Goal: Information Seeking & Learning: Learn about a topic

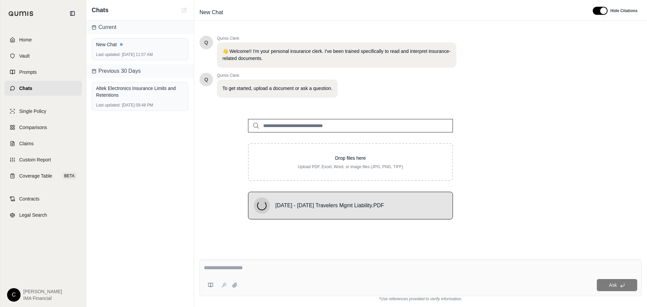
click at [244, 266] on textarea at bounding box center [420, 268] width 433 height 8
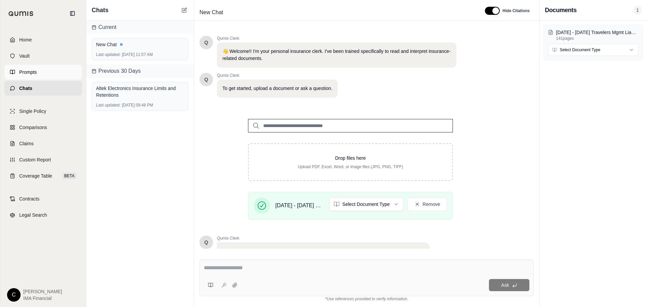
scroll to position [57, 0]
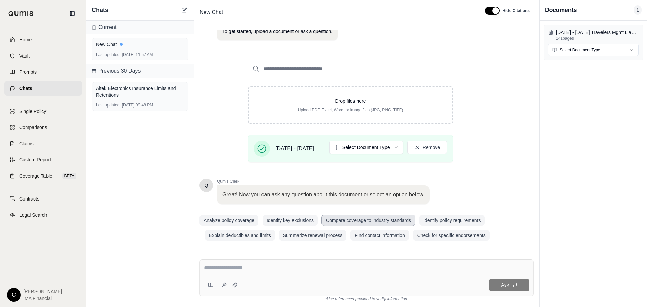
click at [365, 219] on button "Compare coverage to industry standards" at bounding box center [368, 220] width 93 height 11
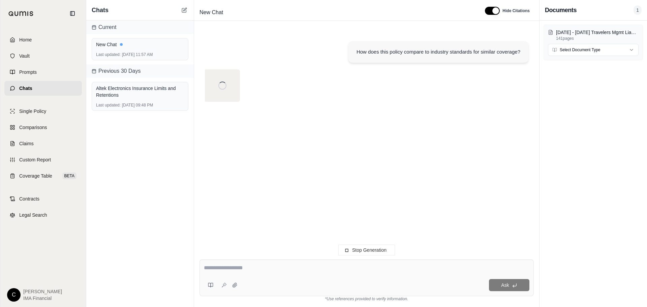
scroll to position [0, 0]
click at [211, 284] on icon at bounding box center [210, 284] width 5 height 5
click at [454, 199] on div "How does this policy compare to industry standards for similar coverage?" at bounding box center [366, 139] width 334 height 218
click at [598, 174] on div "[DATE] - [DATE] Travelers Mgmt Liability.PDF 141 pages Select Document Type" at bounding box center [592, 164] width 107 height 286
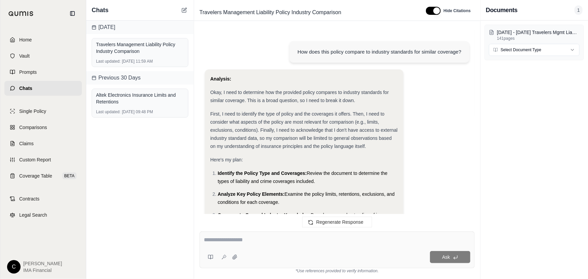
click at [270, 238] on textarea at bounding box center [337, 240] width 266 height 8
type textarea "**********"
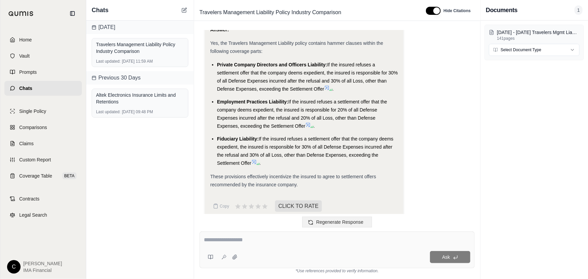
scroll to position [1762, 0]
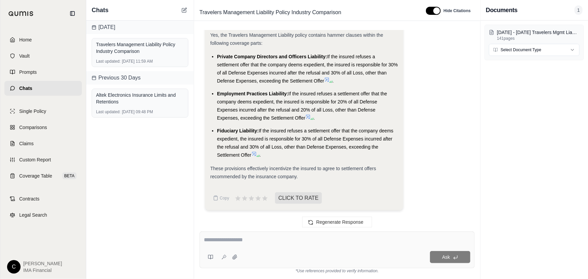
click at [294, 242] on textarea at bounding box center [337, 240] width 267 height 8
type textarea "*"
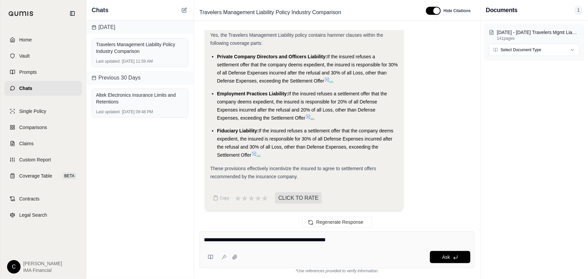
type textarea "**********"
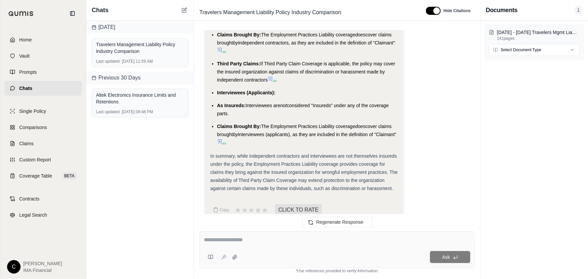
scroll to position [2855, 0]
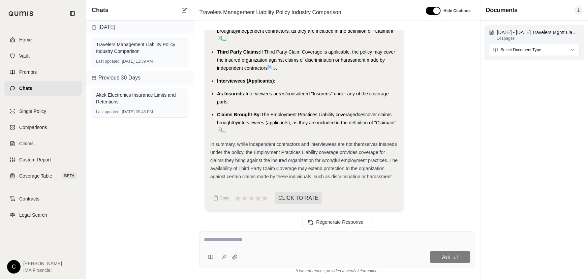
click at [539, 51] on html "Home Vault Prompts Chats Single Policy Comparisons Claims Custom Report Coverag…" at bounding box center [294, 139] width 588 height 279
click at [273, 238] on textarea at bounding box center [337, 240] width 266 height 8
type textarea "**********"
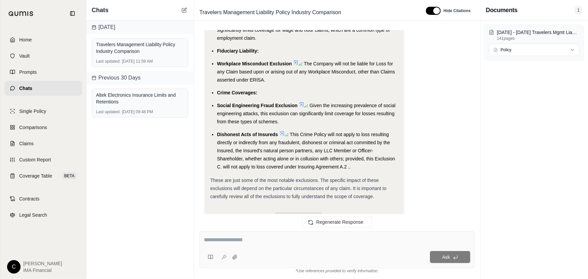
scroll to position [4247, 0]
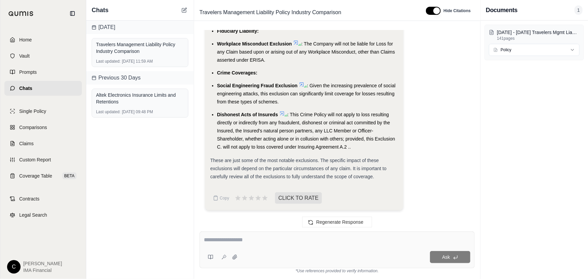
click at [28, 86] on span "Chats" at bounding box center [25, 88] width 13 height 7
click at [185, 9] on icon at bounding box center [183, 9] width 5 height 5
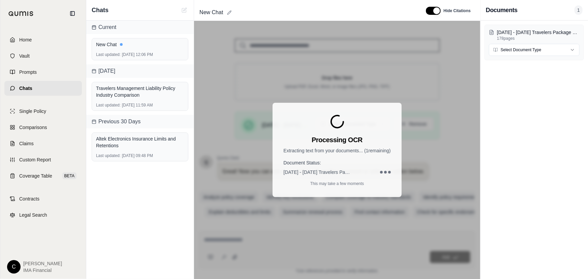
scroll to position [84, 0]
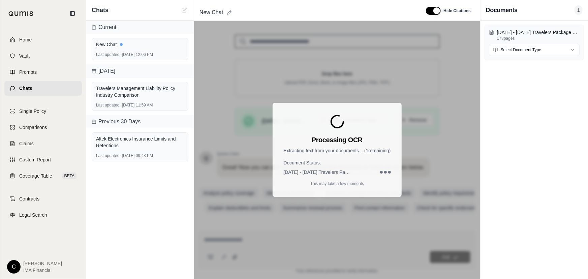
click at [232, 12] on div "New Chat" at bounding box center [307, 12] width 221 height 11
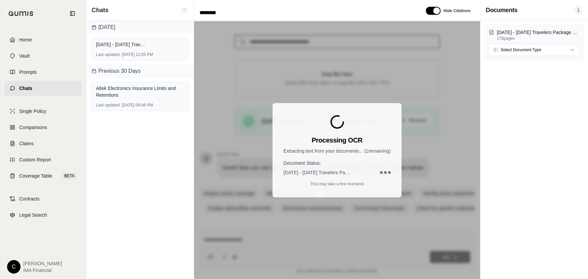
drag, startPoint x: 224, startPoint y: 10, endPoint x: 196, endPoint y: 11, distance: 27.6
click at [196, 11] on div "******** Hide Citations" at bounding box center [337, 11] width 286 height 20
type input "**"
type input "****"
click at [474, 93] on div "Processing OCR Extracting text from your documents... ( 1 remaining) Document S…" at bounding box center [337, 150] width 286 height 258
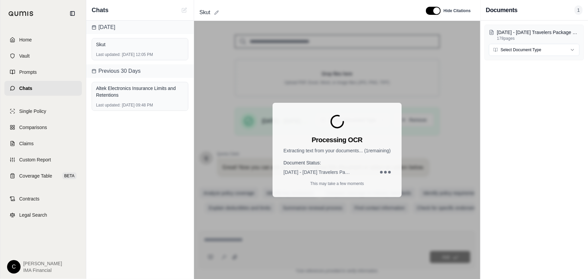
click at [210, 10] on span "Skut" at bounding box center [205, 12] width 16 height 11
click at [215, 12] on input "****" at bounding box center [307, 12] width 221 height 11
type input "****"
click at [246, 77] on div "Processing OCR Extracting text from your documents... ( 1 remaining) Document S…" at bounding box center [337, 150] width 286 height 258
click at [412, 145] on div "Processing OCR Extracting text from your documents... ( 1 remaining) Document S…" at bounding box center [337, 150] width 286 height 258
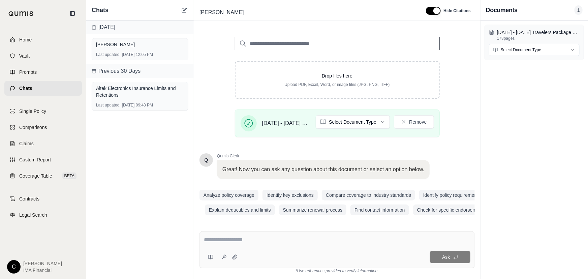
scroll to position [97, 0]
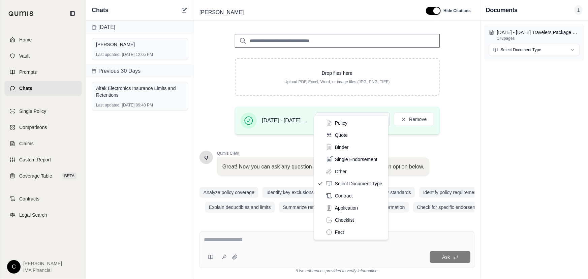
click at [365, 106] on html "Home Vault Prompts Chats Single Policy Comparisons Claims Custom Report Coverag…" at bounding box center [294, 139] width 588 height 279
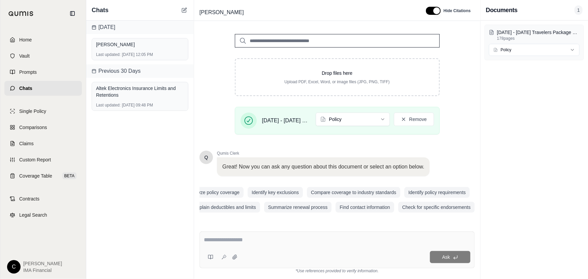
scroll to position [0, 0]
click at [286, 187] on button "Identify key exclusions" at bounding box center [289, 192] width 55 height 11
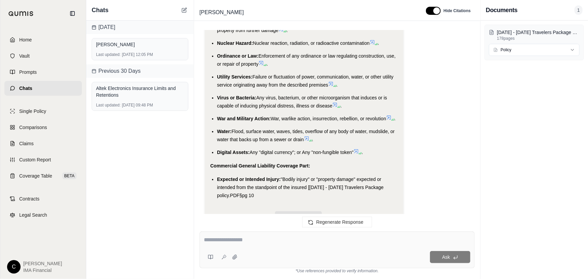
scroll to position [2599, 0]
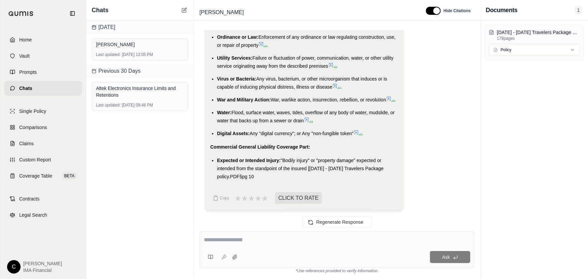
click at [296, 238] on textarea at bounding box center [337, 240] width 266 height 8
type textarea "**********"
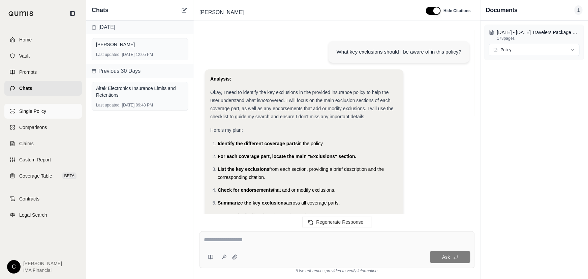
scroll to position [3355, 0]
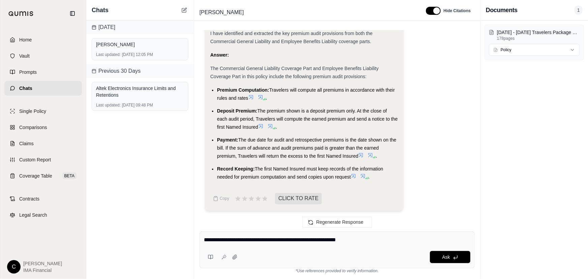
type textarea "**********"
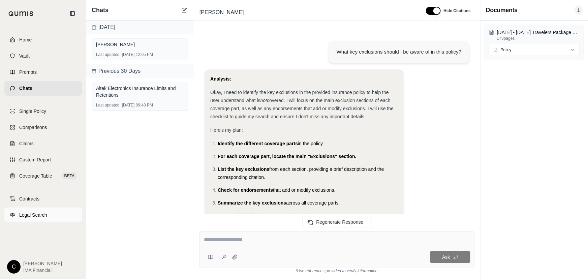
scroll to position [3975, 0]
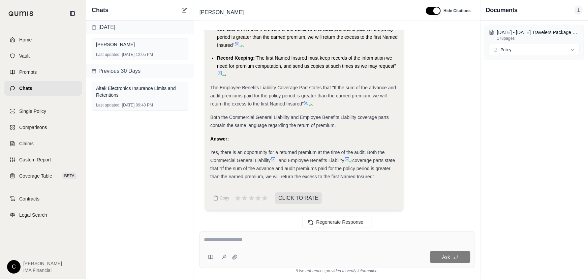
click at [290, 241] on textarea at bounding box center [337, 240] width 267 height 8
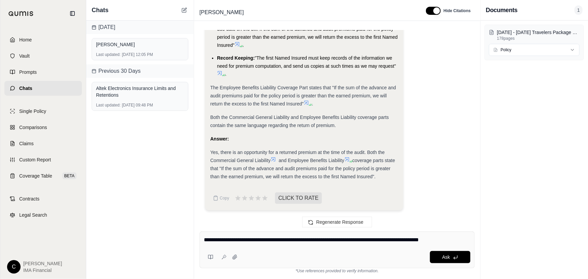
type textarea "**********"
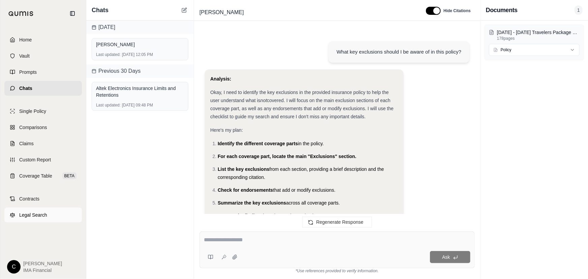
scroll to position [4619, 0]
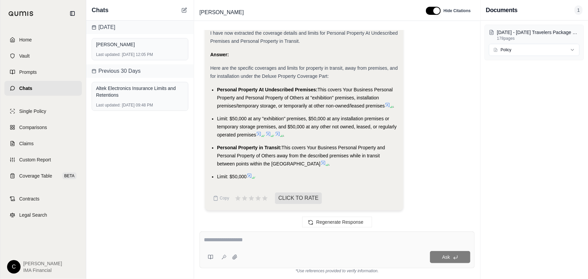
click at [289, 240] on textarea at bounding box center [337, 240] width 266 height 8
type textarea "**********"
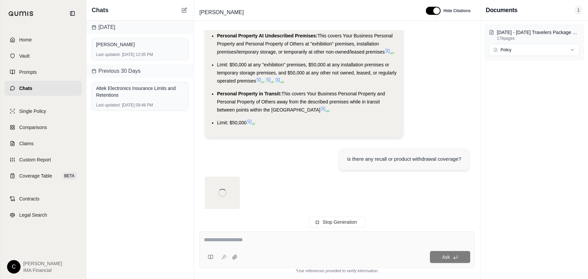
scroll to position [4616, 0]
click at [348, 243] on textarea at bounding box center [337, 240] width 266 height 8
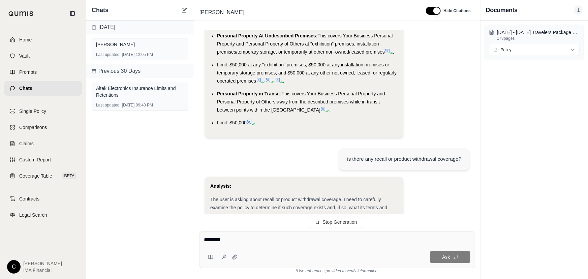
scroll to position [5084, 0]
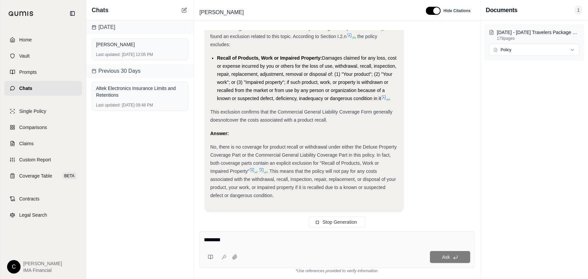
type textarea "********"
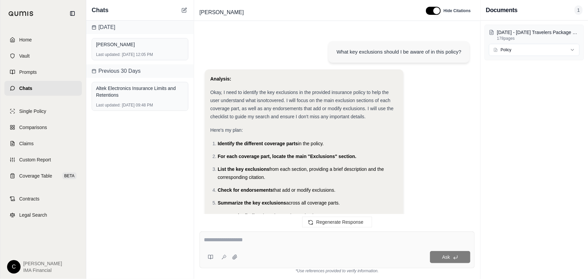
scroll to position [5178, 0]
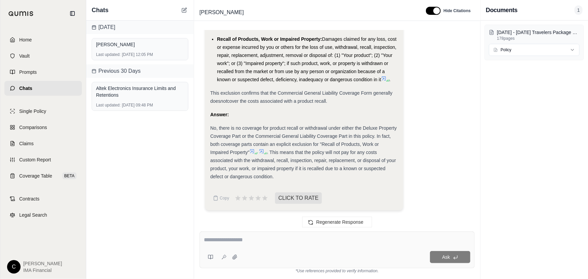
click at [275, 240] on textarea at bounding box center [337, 240] width 266 height 8
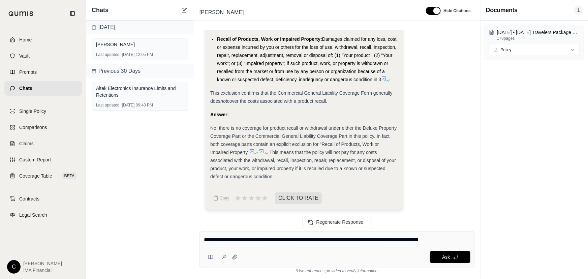
type textarea "**********"
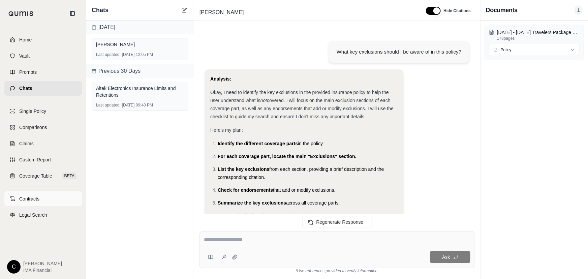
scroll to position [5782, 0]
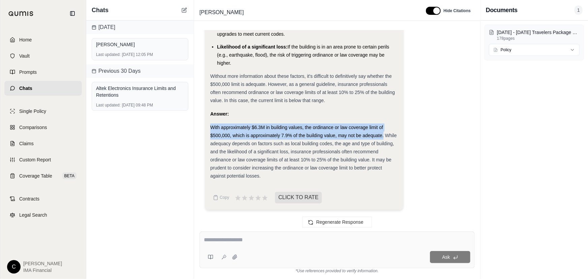
drag, startPoint x: 209, startPoint y: 127, endPoint x: 383, endPoint y: 134, distance: 173.9
copy span "With approximately $6.3M in building values, the ordinance or law coverage limi…"
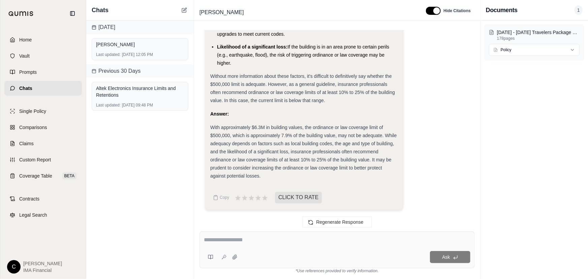
click at [352, 153] on span "With approximately $6.3M in building values, the ordinance or law coverage limi…" at bounding box center [303, 152] width 186 height 54
click at [26, 89] on span "Chats" at bounding box center [25, 88] width 13 height 7
click at [182, 9] on icon at bounding box center [184, 10] width 4 height 4
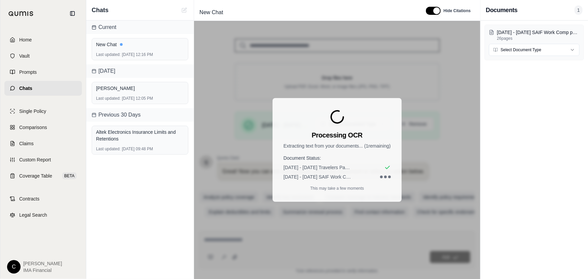
scroll to position [84, 0]
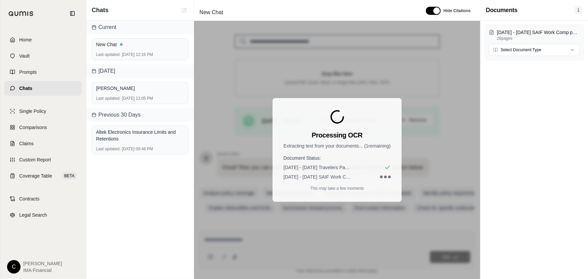
click at [468, 226] on div "Processing OCR Extracting text from your documents... ( 1 remaining) Document S…" at bounding box center [337, 150] width 286 height 258
click at [563, 53] on html "Home Vault Prompts Chats Single Policy Comparisons Claims Custom Report Coverag…" at bounding box center [294, 139] width 588 height 279
click at [452, 140] on div "Processing OCR Extracting text from your documents... ( 1 remaining) Document S…" at bounding box center [337, 150] width 286 height 258
click at [162, 194] on div "Current New Chat Last updated: [DATE] 12:16 PM [DATE] [PERSON_NAME] Last update…" at bounding box center [139, 150] width 107 height 258
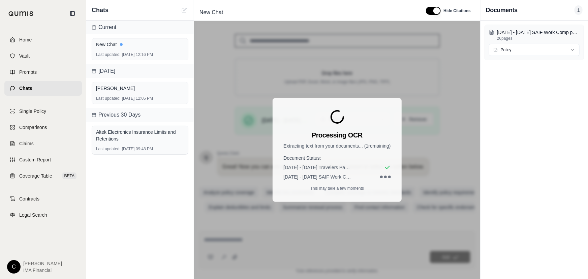
click at [364, 175] on div "[DATE] - [DATE] SAIF Work Comp policy.PDF" at bounding box center [336, 176] width 107 height 7
click at [438, 160] on div "Processing OCR Extracting text from your documents... ( 1 remaining) Document S…" at bounding box center [337, 150] width 286 height 258
click at [327, 167] on span "[DATE] - [DATE] Travelers Package policy.PDF" at bounding box center [316, 167] width 67 height 7
click at [382, 176] on div at bounding box center [381, 176] width 3 height 3
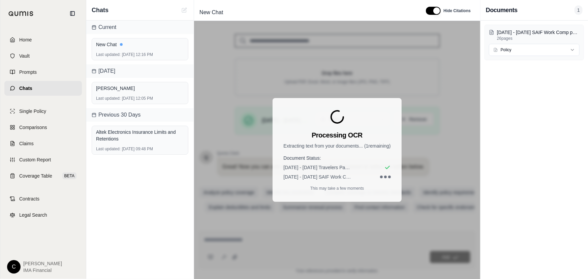
click at [382, 176] on div at bounding box center [381, 176] width 3 height 3
click at [324, 186] on p "This may take a few moments" at bounding box center [337, 188] width 54 height 5
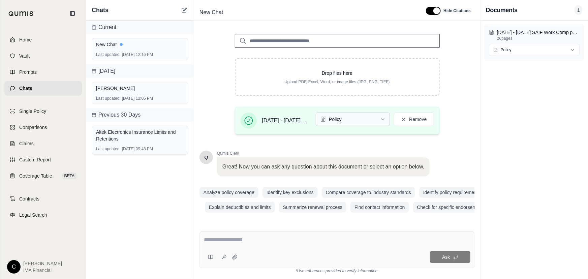
click at [344, 110] on html "Home Vault Prompts Chats Single Policy Comparisons Claims Custom Report Coverag…" at bounding box center [294, 139] width 588 height 279
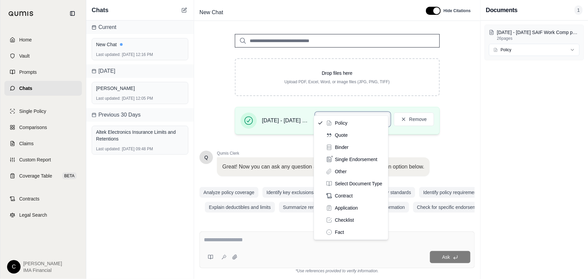
click at [344, 110] on html "Home Vault Prompts Chats Single Policy Comparisons Claims Custom Report Coverag…" at bounding box center [294, 139] width 588 height 279
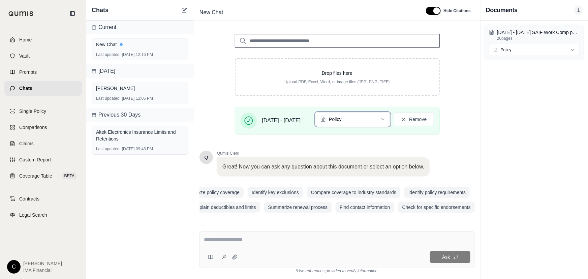
scroll to position [0, 0]
click at [244, 243] on textarea at bounding box center [337, 240] width 266 height 8
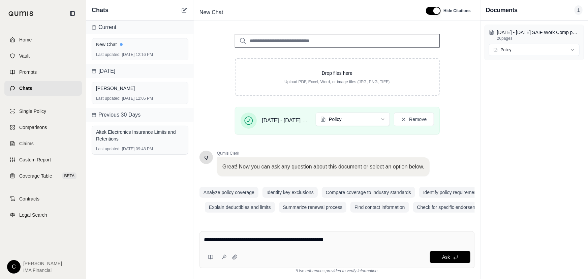
type textarea "**********"
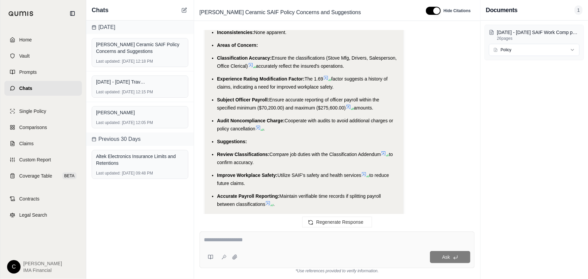
scroll to position [1332, 0]
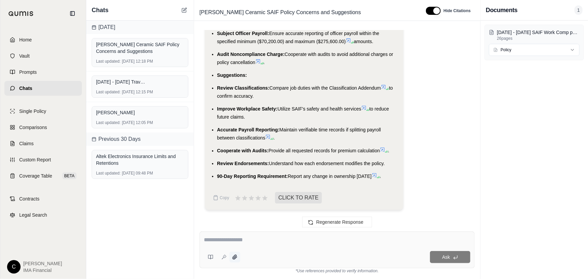
click at [232, 257] on icon at bounding box center [234, 257] width 4 height 4
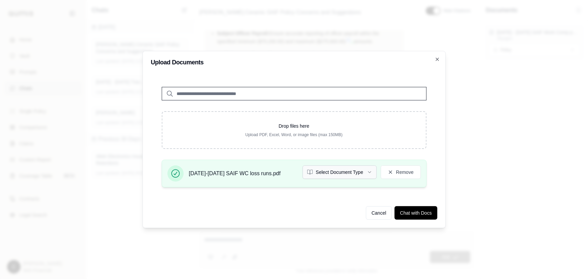
click at [330, 168] on button "Select Document Type" at bounding box center [339, 171] width 74 height 13
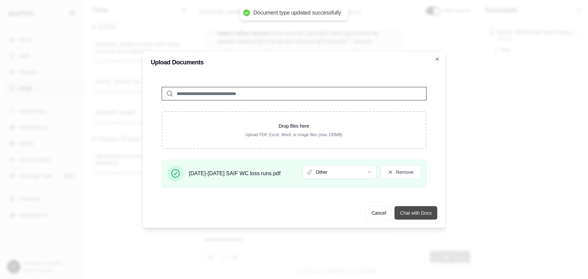
click at [412, 212] on button "Chat with Docs" at bounding box center [415, 212] width 42 height 13
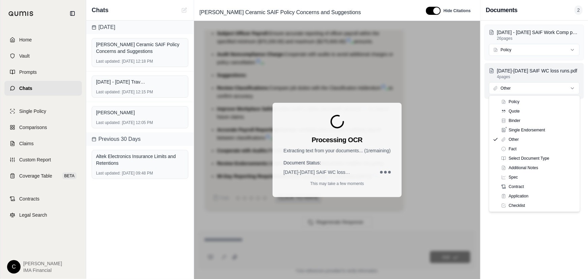
click at [533, 92] on html "Home Vault Prompts Chats Single Policy Comparisons Claims Custom Report Coverag…" at bounding box center [294, 139] width 588 height 279
click at [532, 86] on html "Home Vault Prompts Chats Single Policy Comparisons Claims Custom Report Coverag…" at bounding box center [294, 139] width 588 height 279
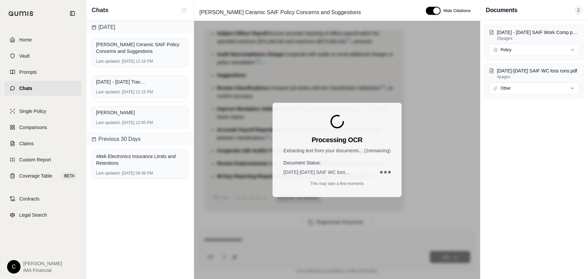
click at [537, 142] on div "[DATE] - [DATE] SAIF Work Comp policy.PDF 26 pages Policy [DATE]-[DATE] SAIF WC…" at bounding box center [533, 150] width 107 height 258
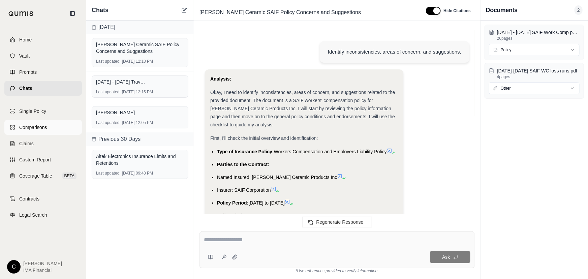
scroll to position [0, 0]
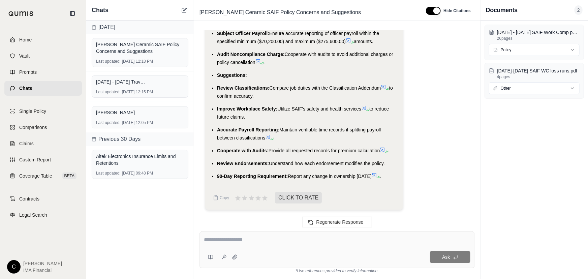
click at [268, 246] on div "Ask" at bounding box center [336, 249] width 275 height 37
type textarea "*"
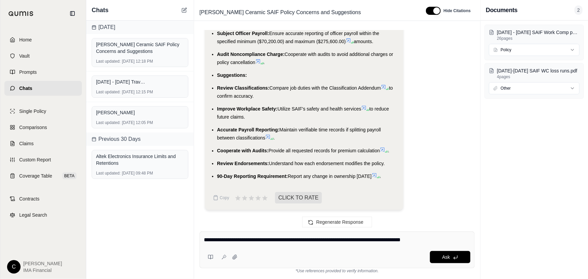
type textarea "**********"
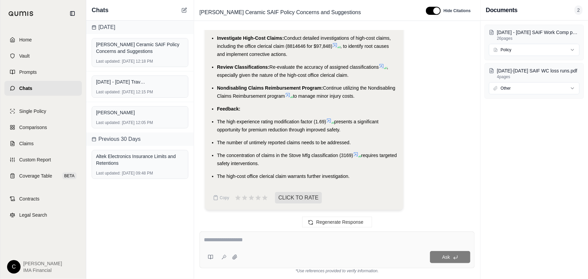
scroll to position [2665, 0]
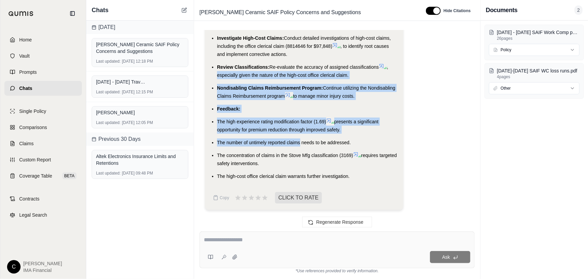
drag, startPoint x: 216, startPoint y: 78, endPoint x: 300, endPoint y: 142, distance: 105.9
click at [300, 142] on ul "Suggestions: Improve Timeliness of Reporting: Implement clear procedures and tr…" at bounding box center [304, 79] width 188 height 201
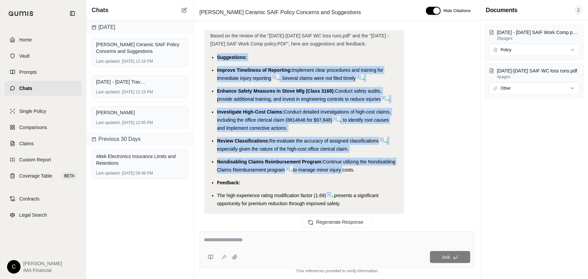
drag, startPoint x: 217, startPoint y: 65, endPoint x: 343, endPoint y: 177, distance: 169.1
click at [343, 177] on ul "Suggestions: Improve Timeliness of Reporting: Implement clear procedures and tr…" at bounding box center [304, 153] width 188 height 201
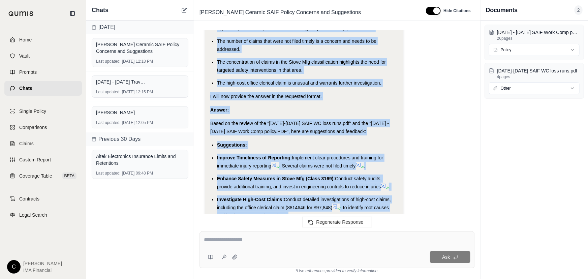
scroll to position [2543, 0]
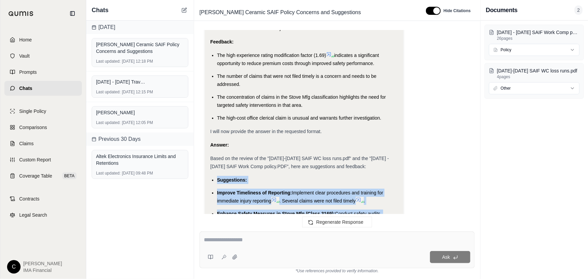
drag, startPoint x: 350, startPoint y: 175, endPoint x: 218, endPoint y: 187, distance: 132.8
click at [218, 187] on ul "Suggestions: Improve Timeliness of Reporting: Implement clear procedures and tr…" at bounding box center [304, 276] width 188 height 201
copy ul "Suggestions: Improve Timeliness of Reporting: Implement clear procedures and tr…"
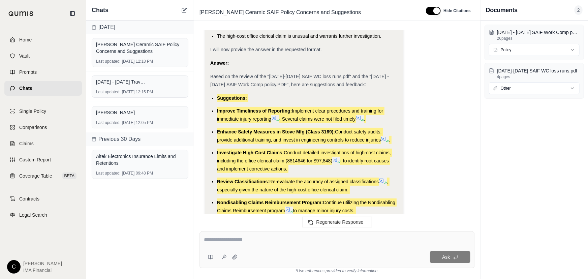
scroll to position [2706, 0]
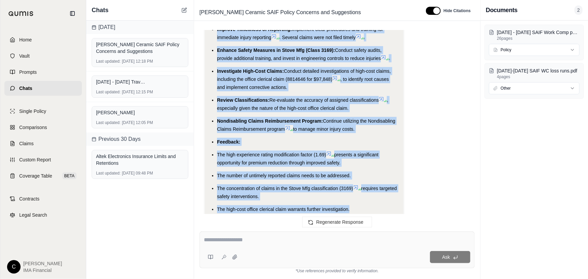
click at [272, 138] on li "Feedback:" at bounding box center [307, 142] width 181 height 8
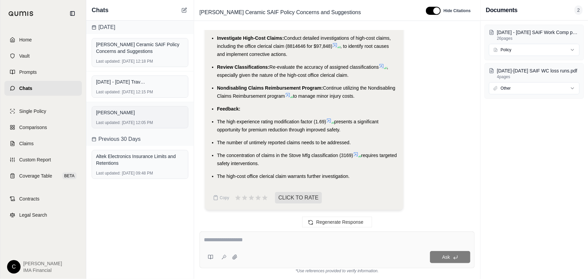
click at [117, 118] on div "[PERSON_NAME] Last updated: [DATE] 12:05 PM" at bounding box center [140, 117] width 97 height 22
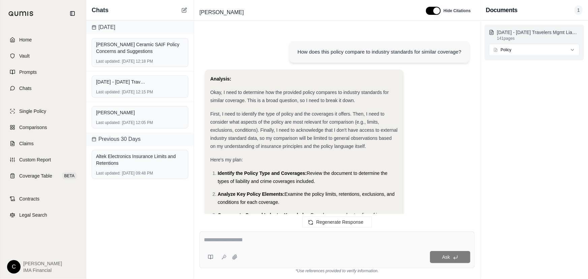
scroll to position [4247, 0]
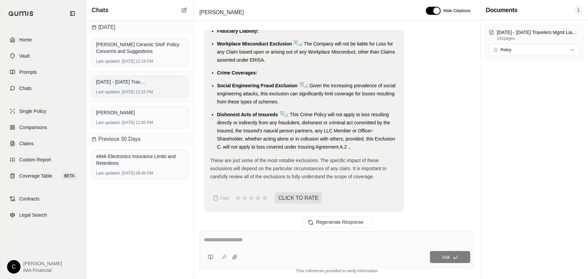
click at [136, 85] on div "[DATE] - [DATE] Travelers Package policy.PDF" at bounding box center [140, 81] width 88 height 9
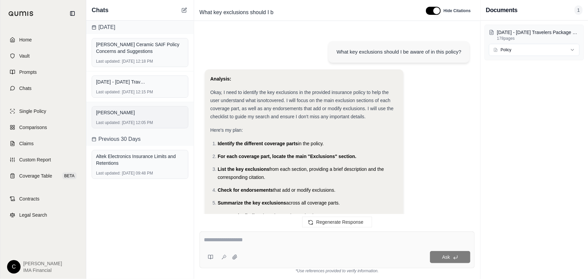
scroll to position [5782, 0]
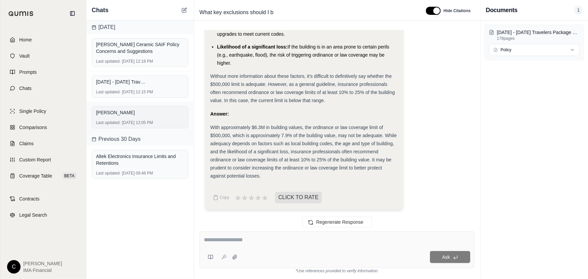
click at [129, 114] on div "[PERSON_NAME]" at bounding box center [140, 112] width 88 height 7
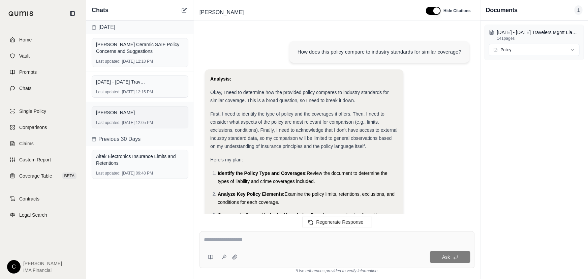
scroll to position [4247, 0]
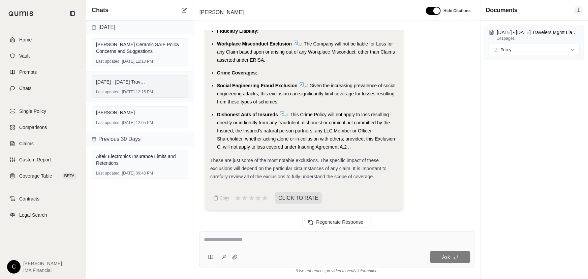
click at [131, 84] on span "[DATE] - [DATE] Travelers Package policy.PDF" at bounding box center [121, 81] width 51 height 7
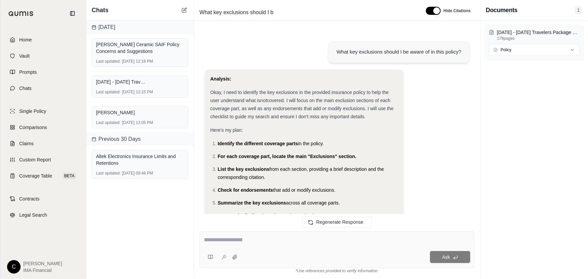
scroll to position [5782, 0]
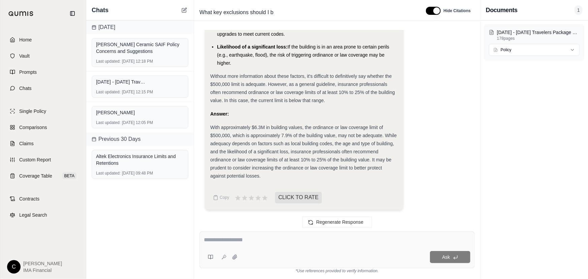
click at [287, 239] on textarea at bounding box center [337, 240] width 266 height 8
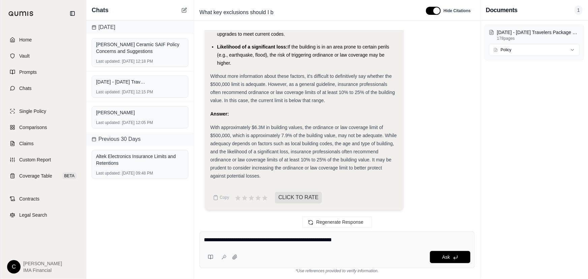
type textarea "**********"
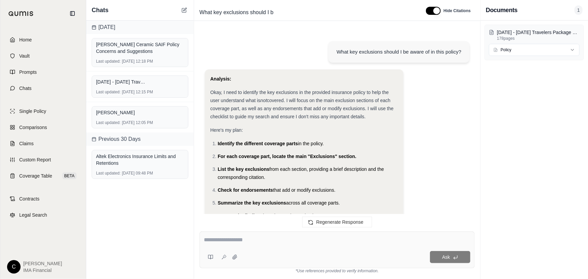
scroll to position [6378, 0]
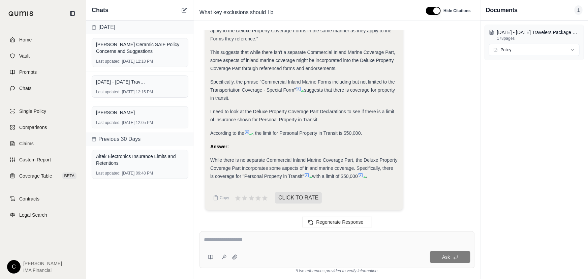
click at [290, 246] on div at bounding box center [337, 241] width 266 height 10
click at [238, 242] on textarea at bounding box center [337, 240] width 266 height 8
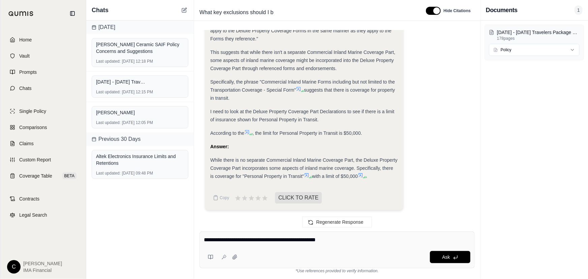
type textarea "**********"
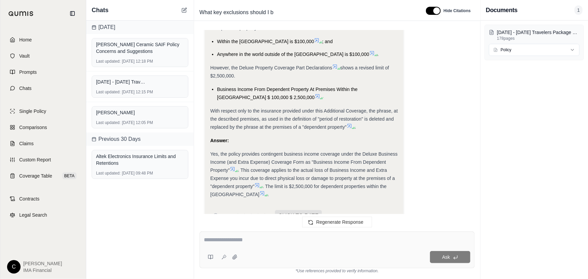
scroll to position [6918, 0]
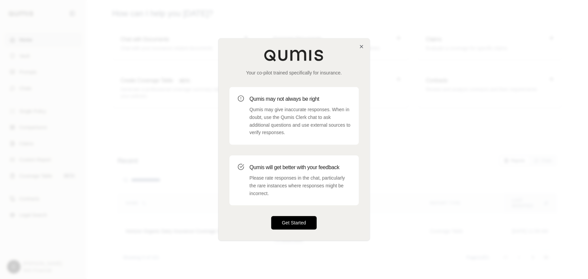
click at [291, 225] on button "Get Started" at bounding box center [294, 222] width 46 height 13
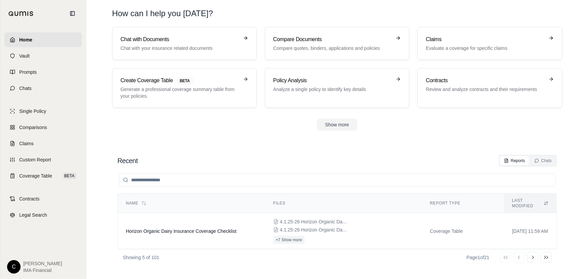
click at [338, 131] on section "Chat with Documents Chat with your insurance related documents Compare Document…" at bounding box center [337, 84] width 496 height 114
click at [338, 124] on button "Show more" at bounding box center [337, 125] width 40 height 12
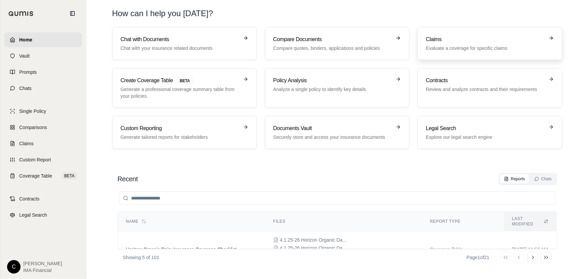
click at [456, 48] on p "Evaluate a coverage for specific claims" at bounding box center [485, 48] width 118 height 7
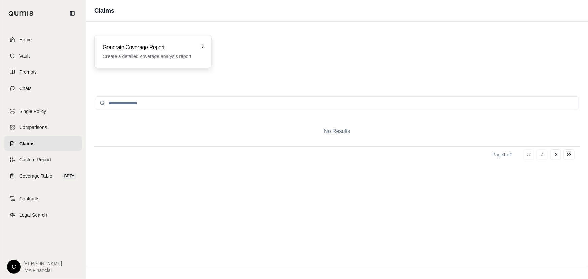
click at [181, 44] on h3 "Generate Coverage Report" at bounding box center [148, 47] width 91 height 8
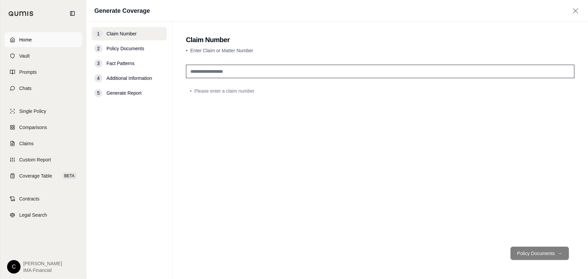
click at [28, 38] on span "Home" at bounding box center [25, 39] width 12 height 7
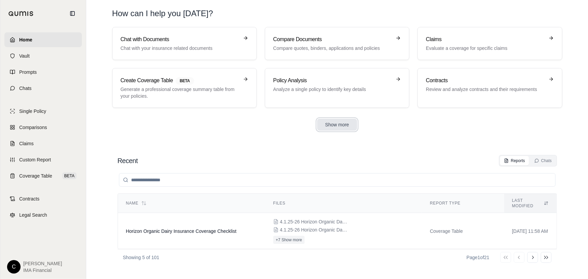
click at [349, 123] on button "Show more" at bounding box center [337, 125] width 40 height 12
